Goal: Information Seeking & Learning: Learn about a topic

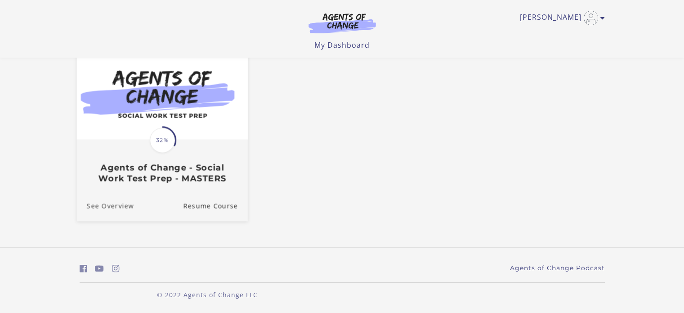
click at [118, 206] on link "See Overview" at bounding box center [104, 206] width 57 height 30
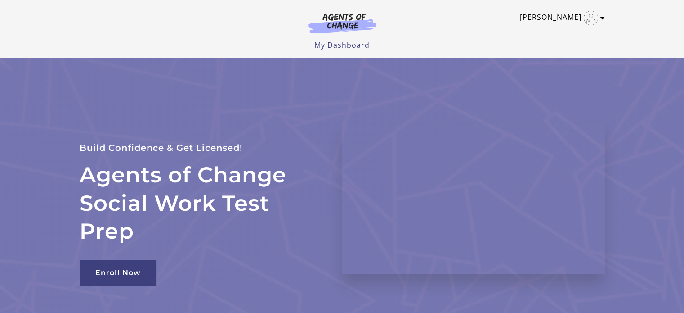
click at [557, 16] on link "Kristen C" at bounding box center [560, 18] width 80 height 14
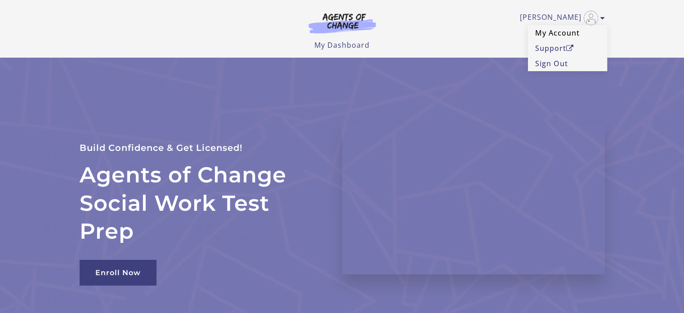
click at [547, 32] on link "My Account" at bounding box center [567, 32] width 79 height 15
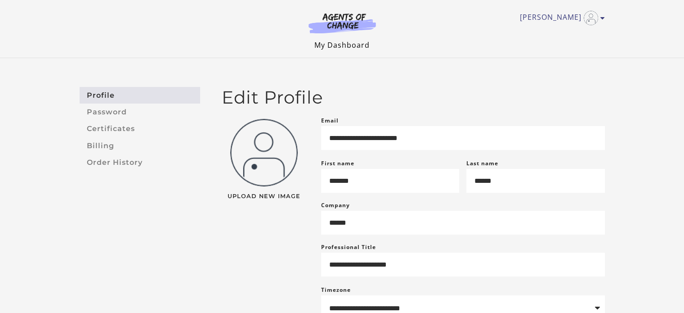
click at [339, 43] on link "My Dashboard" at bounding box center [341, 45] width 55 height 10
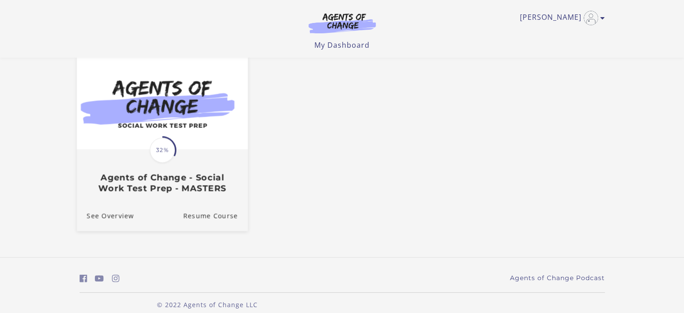
scroll to position [90, 0]
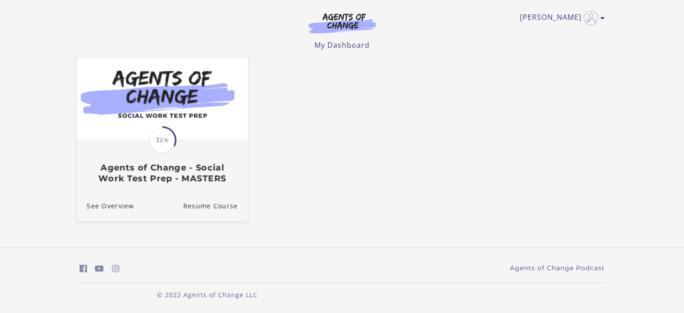
click at [183, 116] on img at bounding box center [161, 93] width 171 height 92
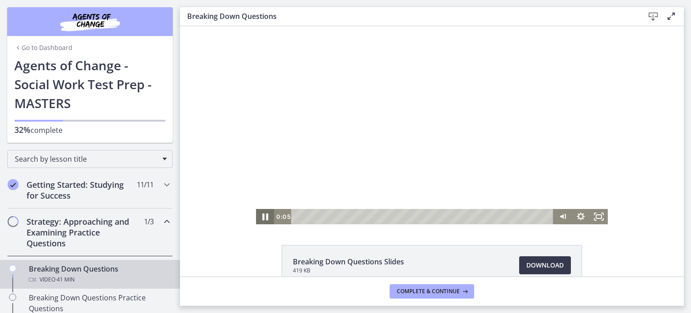
click at [260, 219] on icon "Pause" at bounding box center [265, 216] width 22 height 18
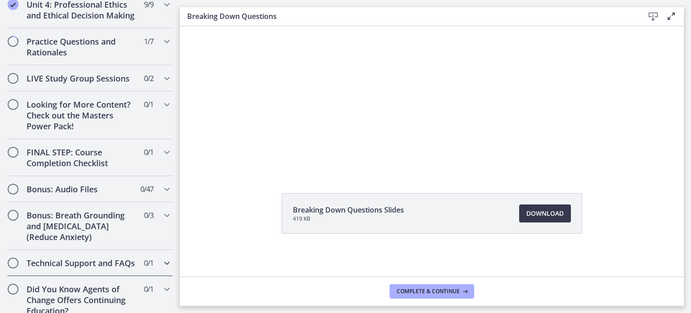
scroll to position [496, 0]
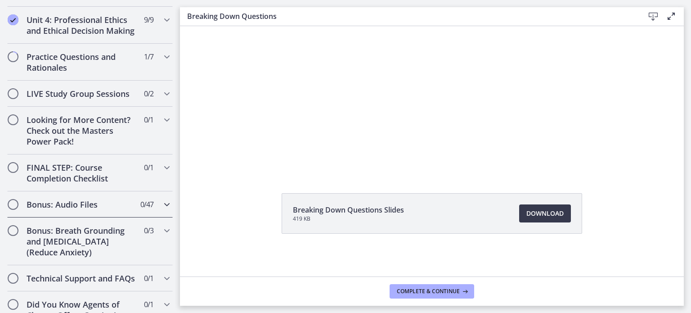
click at [82, 210] on h2 "Bonus: Audio Files" at bounding box center [82, 204] width 110 height 11
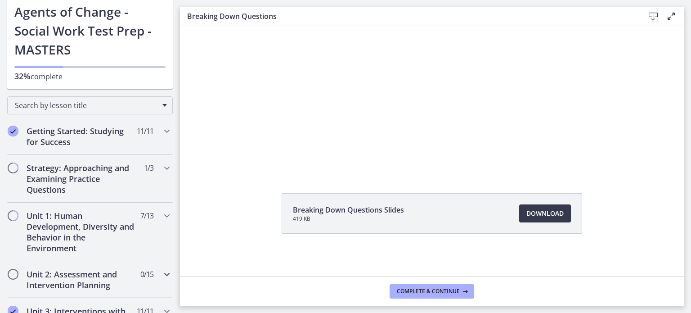
scroll to position [0, 0]
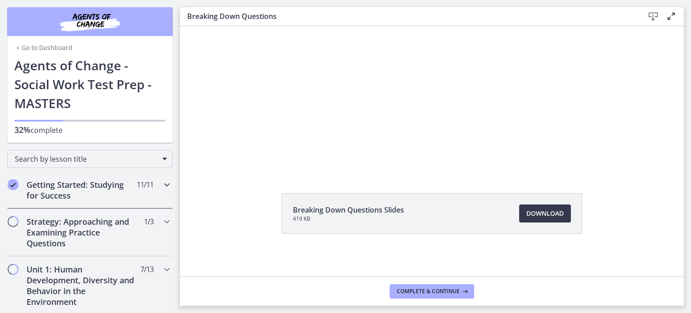
click at [86, 184] on h2 "Getting Started: Studying for Success" at bounding box center [82, 190] width 110 height 22
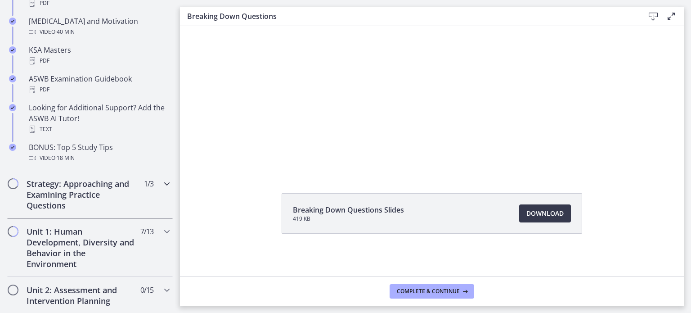
scroll to position [405, 0]
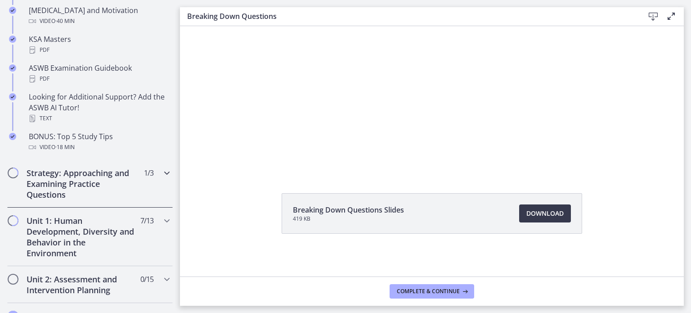
click at [73, 176] on h2 "Strategy: Approaching and Examining Practice Questions" at bounding box center [82, 183] width 110 height 32
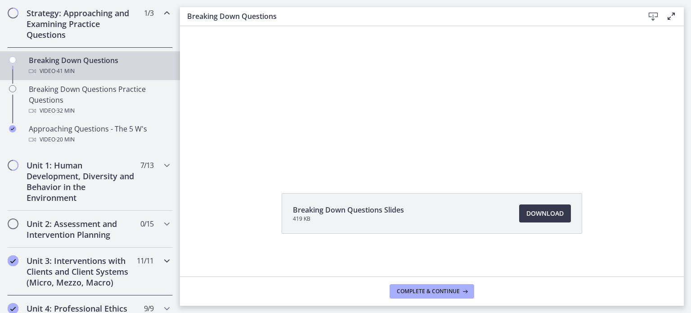
scroll to position [179, 0]
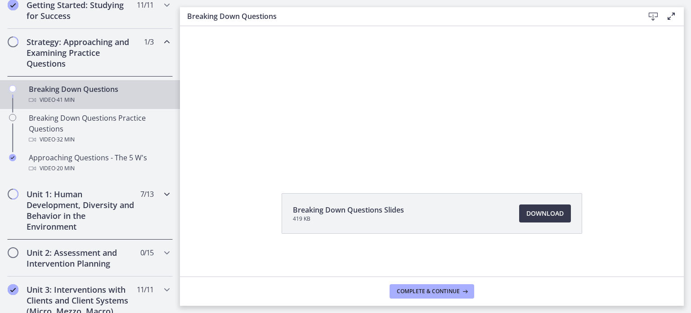
click at [58, 210] on h2 "Unit 1: Human Development, Diversity and Behavior in the Environment" at bounding box center [82, 209] width 110 height 43
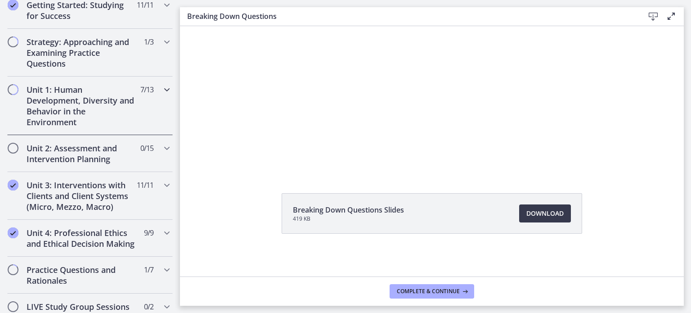
click at [68, 99] on h2 "Unit 1: Human Development, Diversity and Behavior in the Environment" at bounding box center [82, 105] width 110 height 43
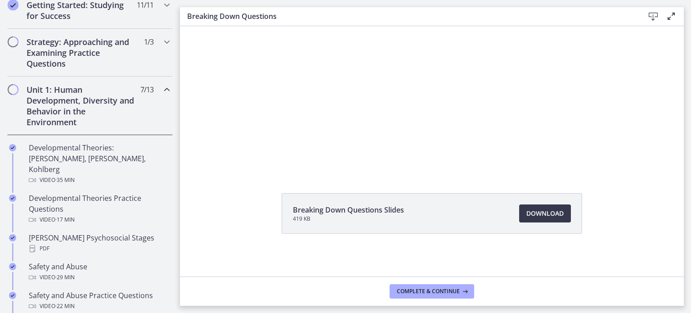
click at [47, 98] on h2 "Unit 1: Human Development, Diversity and Behavior in the Environment" at bounding box center [82, 105] width 110 height 43
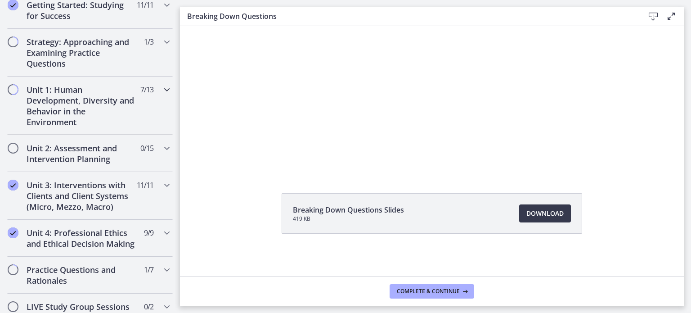
click at [30, 93] on h2 "Unit 1: Human Development, Diversity and Behavior in the Environment" at bounding box center [82, 105] width 110 height 43
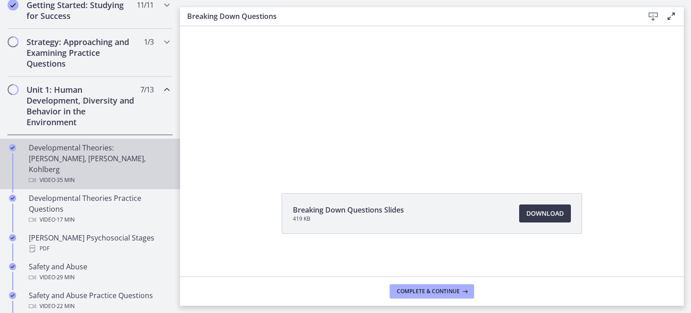
click at [44, 153] on div "Developmental Theories: [PERSON_NAME], [PERSON_NAME], Kohlberg Video · 35 min" at bounding box center [99, 163] width 140 height 43
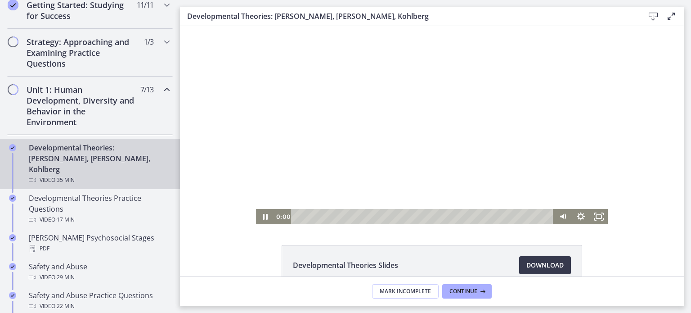
drag, startPoint x: 525, startPoint y: 216, endPoint x: 275, endPoint y: 228, distance: 250.3
click at [275, 224] on html "Click for sound @keyframes VOLUME_SMALL_WAVE_FLASH { 0% { opacity: 0; } 33% { o…" at bounding box center [432, 125] width 504 height 198
click at [595, 215] on icon "Fullscreen" at bounding box center [598, 216] width 18 height 15
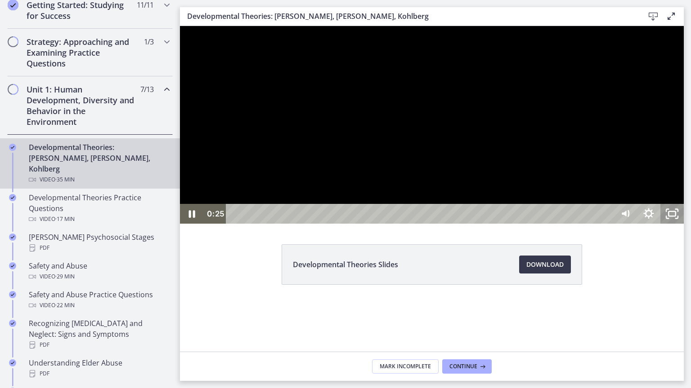
click at [683, 224] on icon "Unfullscreen" at bounding box center [671, 214] width 23 height 20
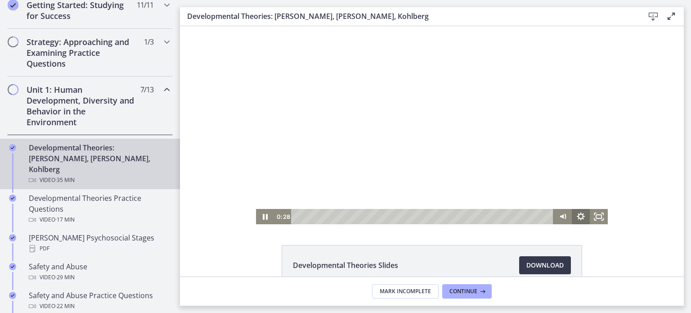
click at [576, 218] on icon "Show settings menu" at bounding box center [580, 216] width 8 height 8
click at [576, 185] on span "Speed" at bounding box center [569, 185] width 22 height 15
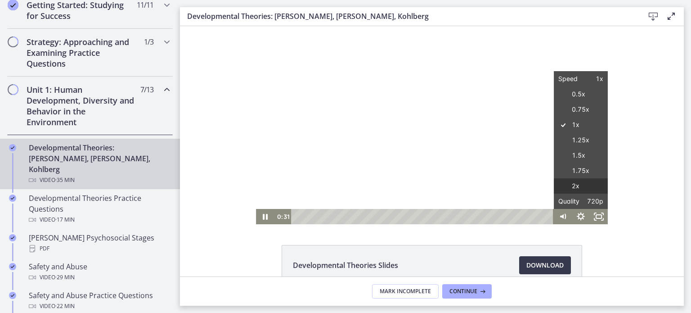
click at [569, 183] on label "2x" at bounding box center [581, 186] width 54 height 16
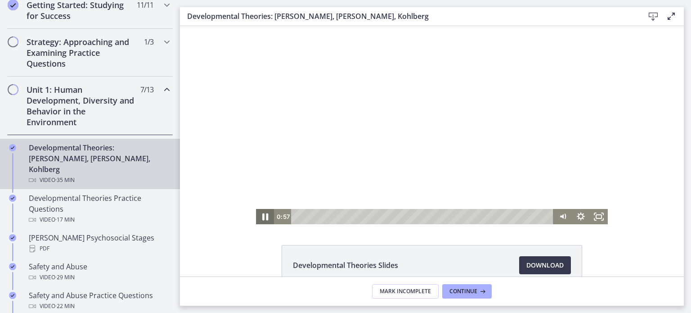
click at [262, 218] on icon "Pause" at bounding box center [265, 216] width 22 height 18
click at [259, 219] on icon "Pause" at bounding box center [265, 216] width 18 height 15
click at [259, 218] on icon "Pause" at bounding box center [265, 216] width 22 height 18
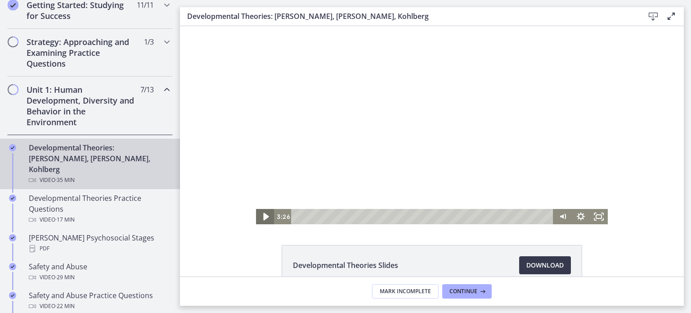
click at [259, 216] on icon "Play Video" at bounding box center [266, 216] width 22 height 18
click at [264, 221] on icon "Pause" at bounding box center [265, 216] width 22 height 18
click at [268, 217] on icon "Play Video" at bounding box center [265, 216] width 18 height 15
click at [263, 219] on icon "Pause" at bounding box center [265, 216] width 6 height 7
click at [263, 215] on icon "Play Video" at bounding box center [265, 216] width 4 height 6
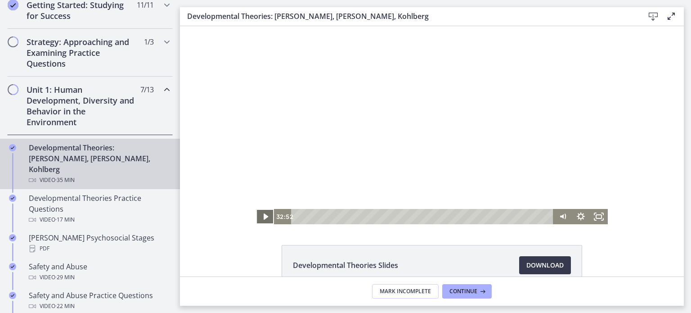
click at [263, 215] on icon "Play Video" at bounding box center [265, 216] width 4 height 6
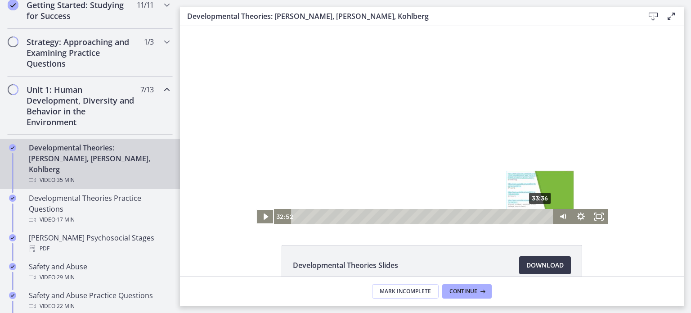
click at [537, 217] on div "33:36" at bounding box center [423, 216] width 251 height 15
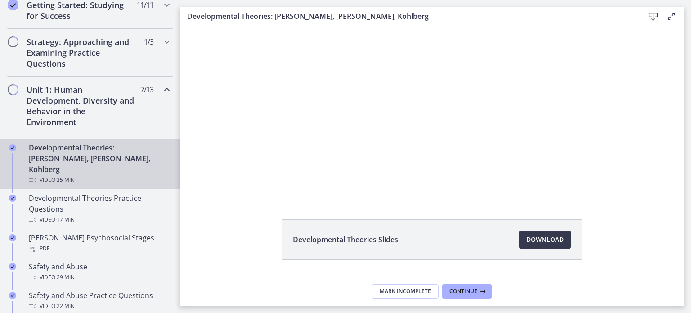
scroll to position [52, 0]
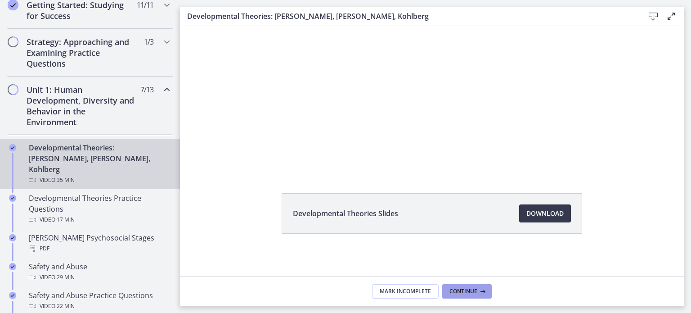
click at [473, 291] on span "Continue" at bounding box center [463, 290] width 28 height 7
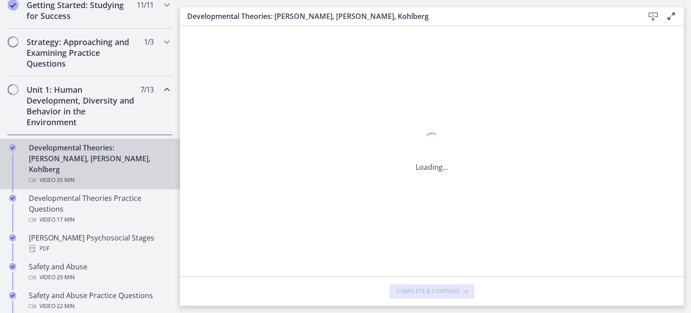
scroll to position [0, 0]
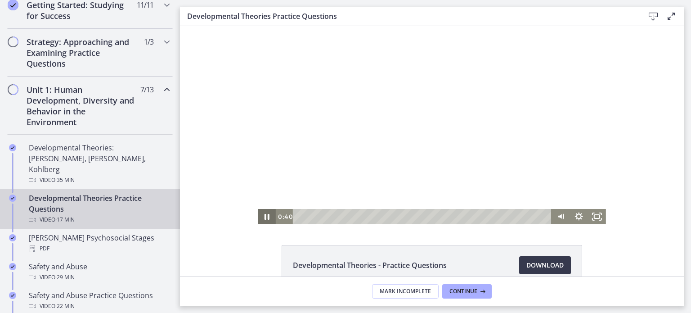
click at [265, 215] on icon "Pause" at bounding box center [266, 217] width 5 height 6
click at [265, 215] on icon "Play Video" at bounding box center [267, 216] width 4 height 6
click at [558, 194] on div "Volume" at bounding box center [560, 194] width 11 height 11
click at [558, 194] on div "Volume" at bounding box center [560, 194] width 7 height 7
click at [263, 214] on icon "Pause" at bounding box center [267, 216] width 18 height 15
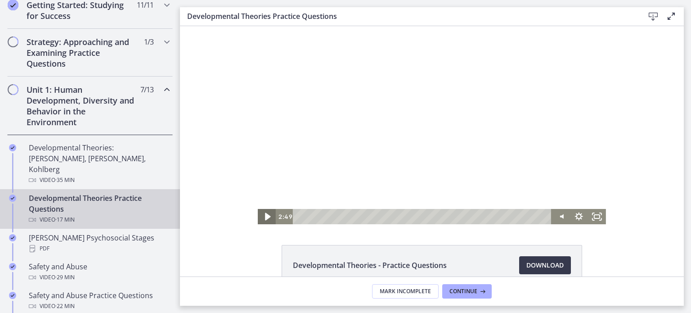
click at [258, 218] on icon "Play Video" at bounding box center [268, 216] width 22 height 18
click at [263, 216] on icon "Pause" at bounding box center [267, 216] width 18 height 15
click at [264, 217] on icon "Pause" at bounding box center [266, 217] width 5 height 6
